Goal: Check status: Check status

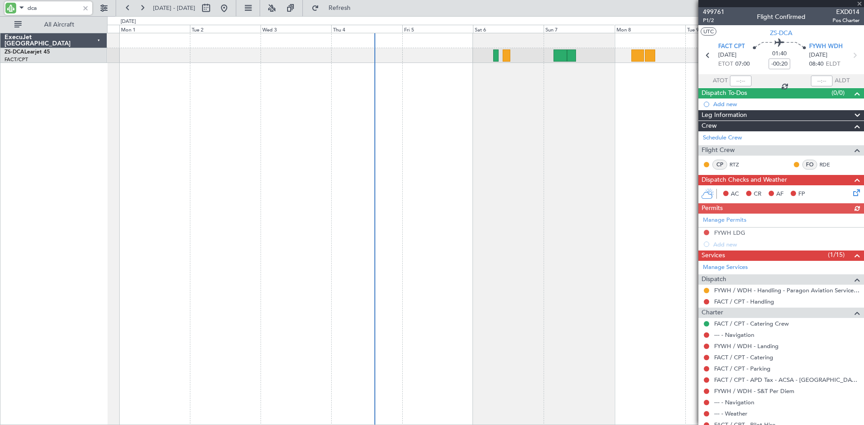
click at [674, 119] on div "A/C Booked" at bounding box center [485, 229] width 757 height 392
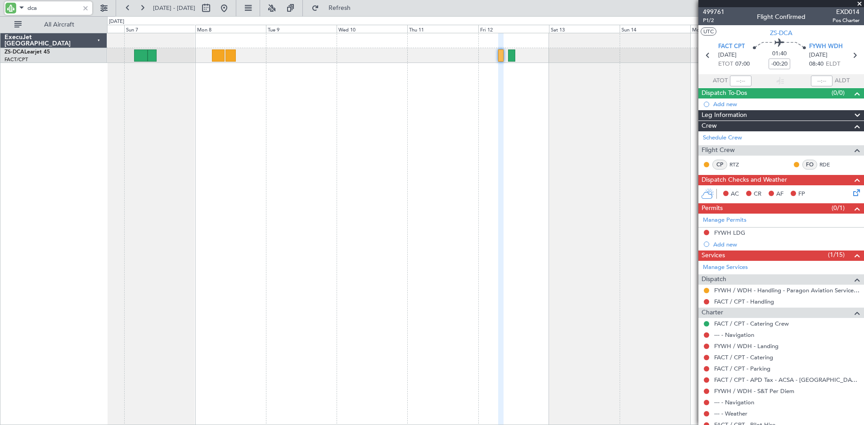
click at [211, 134] on div at bounding box center [485, 229] width 757 height 392
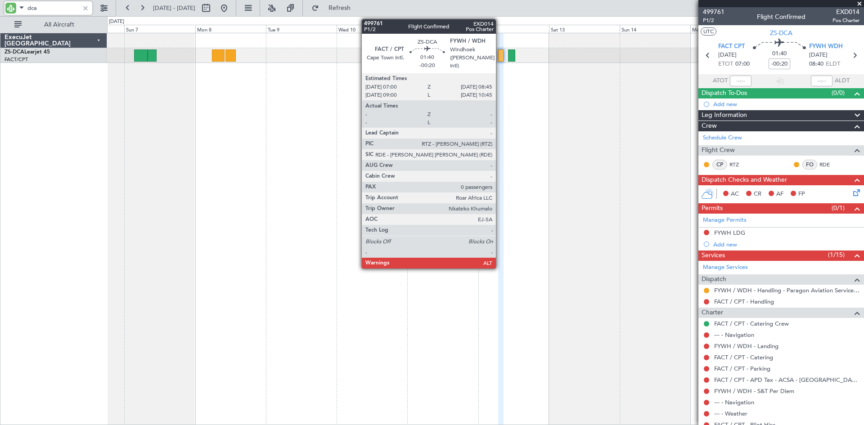
click at [500, 57] on div at bounding box center [500, 56] width 5 height 12
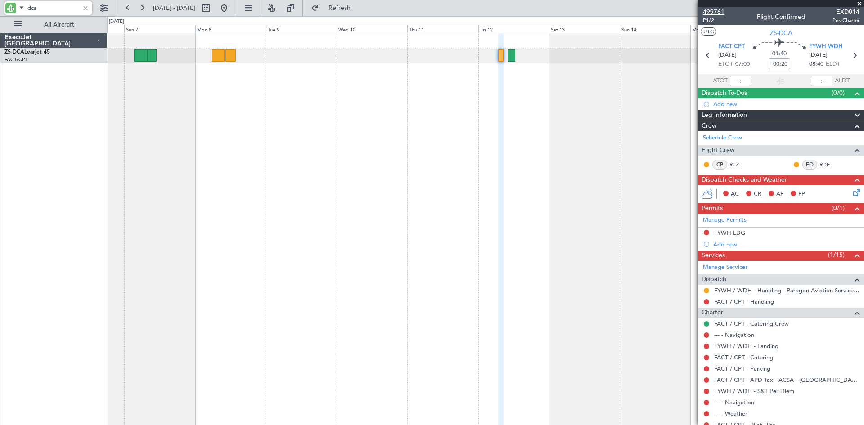
click at [717, 14] on span "499761" at bounding box center [714, 11] width 22 height 9
click at [45, 7] on input "dca" at bounding box center [53, 8] width 52 height 14
type input "d"
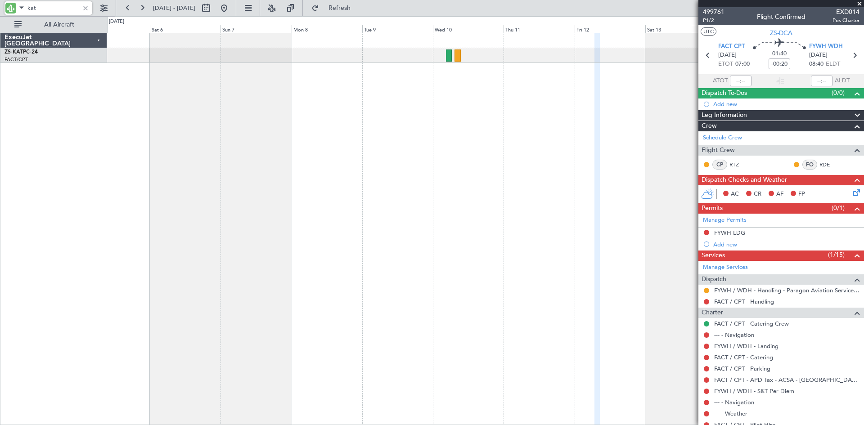
click at [446, 125] on div "A/C Unavailable A/C Unavailable A/C Booked" at bounding box center [485, 229] width 757 height 392
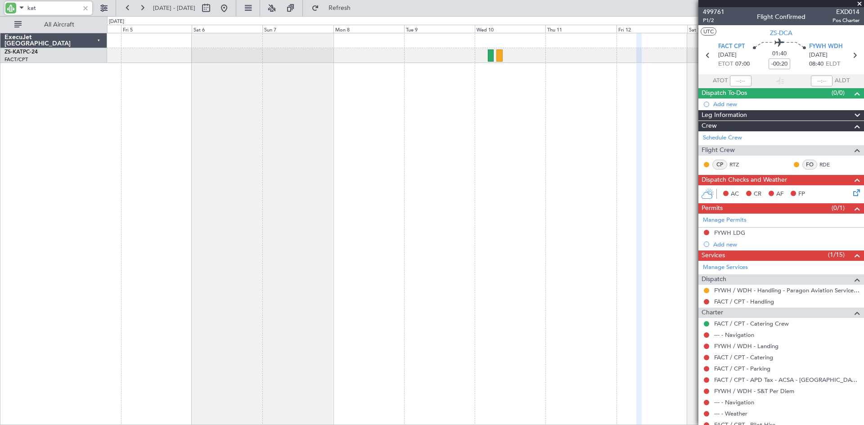
click at [338, 57] on div "A/C Unavailable A/C Unavailable" at bounding box center [485, 55] width 757 height 15
click at [45, 7] on input "kat" at bounding box center [53, 8] width 52 height 14
type input "k"
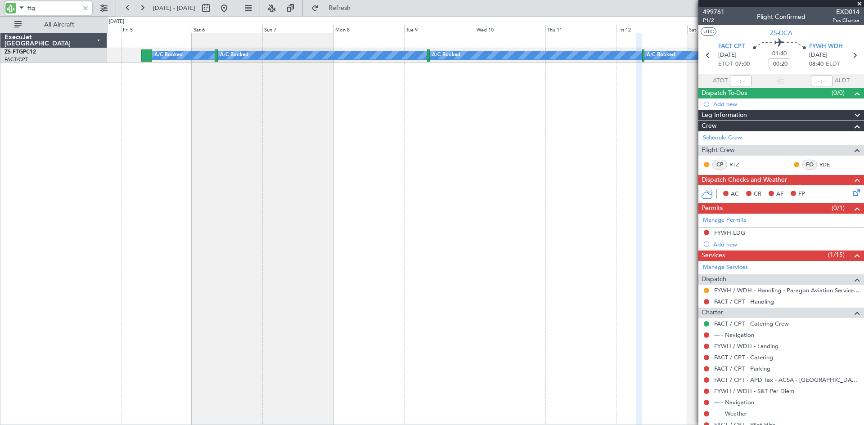
click at [40, 9] on input "ftg" at bounding box center [53, 8] width 52 height 14
type input "f"
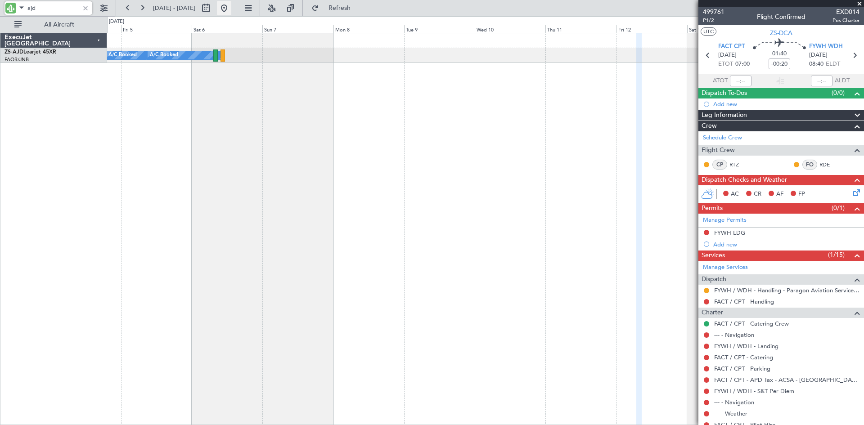
type input "ajd"
click at [231, 8] on button at bounding box center [224, 8] width 14 height 14
